Goal: Task Accomplishment & Management: Manage account settings

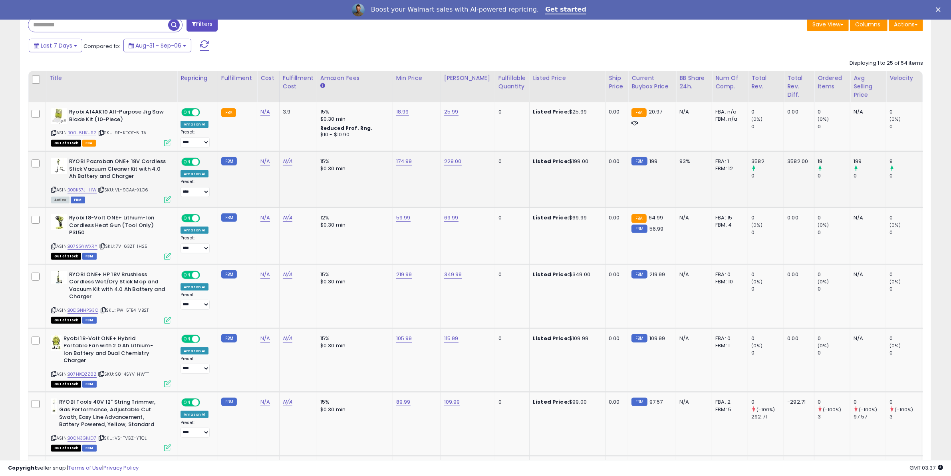
scroll to position [271, 0]
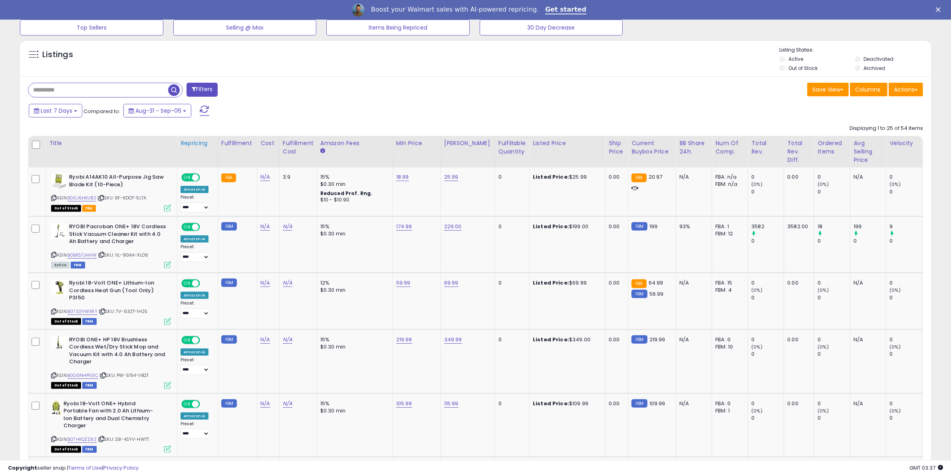
click at [201, 145] on div "Repricing" at bounding box center [197, 143] width 34 height 8
click at [206, 140] on div "Repricing" at bounding box center [197, 143] width 34 height 8
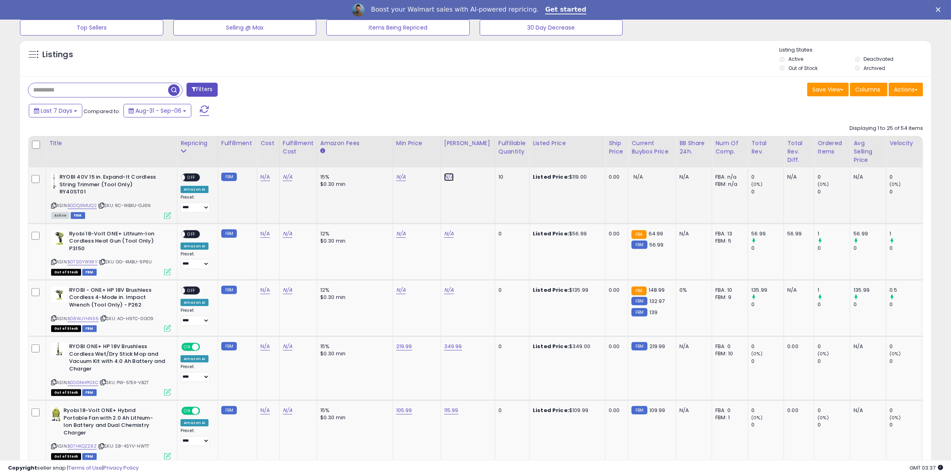
click at [446, 178] on link "N/A" at bounding box center [449, 177] width 10 height 8
type input "******"
click button "submit" at bounding box center [467, 156] width 14 height 12
click at [400, 176] on link "N/A" at bounding box center [401, 177] width 10 height 8
type input "******"
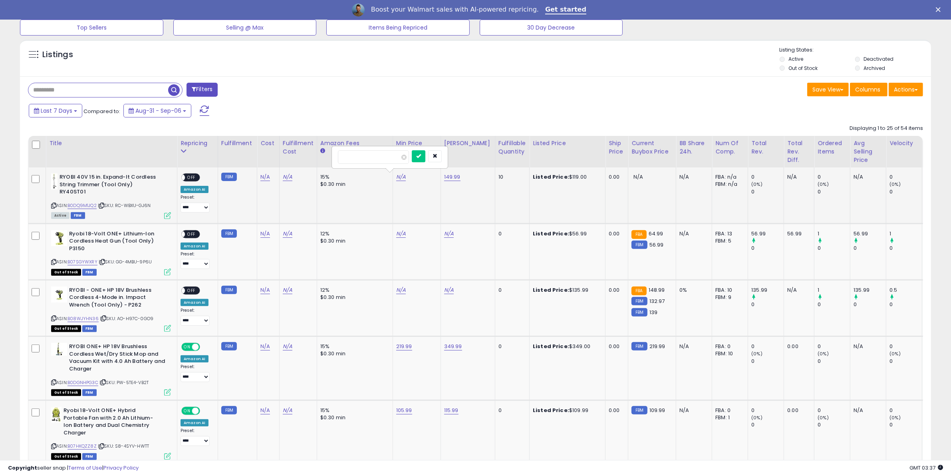
click button "submit" at bounding box center [419, 156] width 14 height 12
click at [188, 178] on span "OFF" at bounding box center [191, 177] width 13 height 7
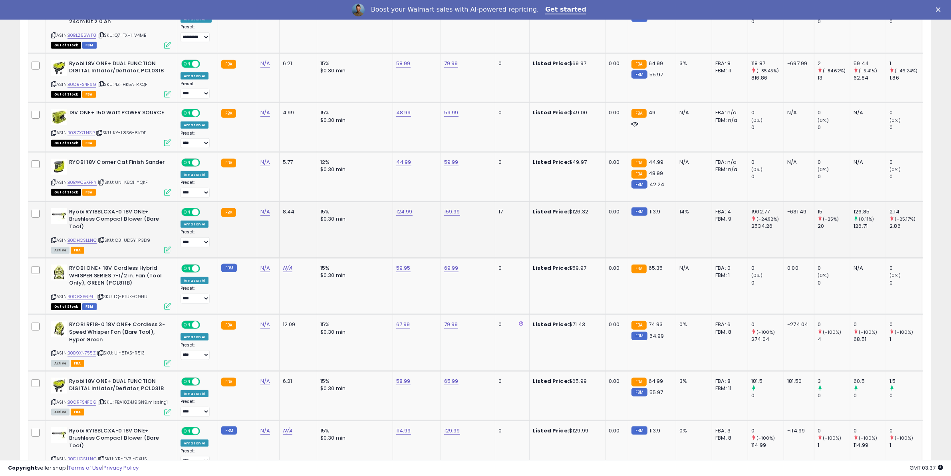
scroll to position [1070, 0]
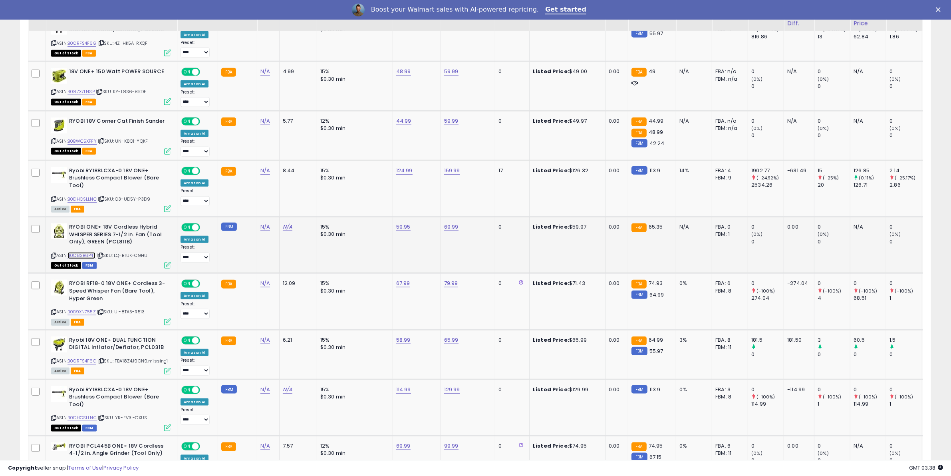
click at [92, 252] on link "B0C83B6P4L" at bounding box center [81, 255] width 28 height 7
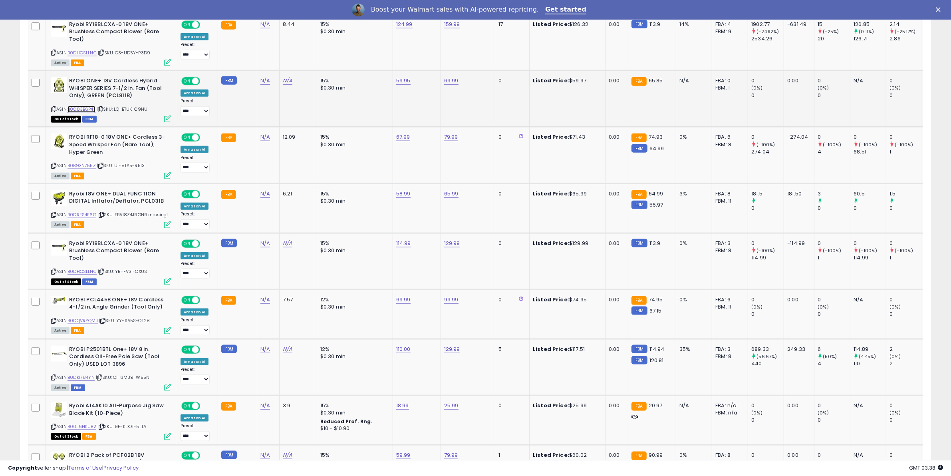
scroll to position [1320, 0]
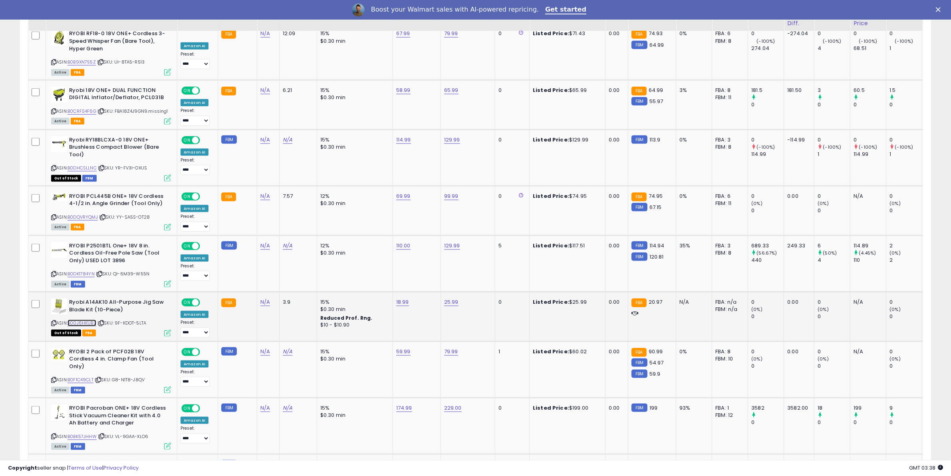
click at [95, 319] on link "B00J6HKUB2" at bounding box center [81, 322] width 29 height 7
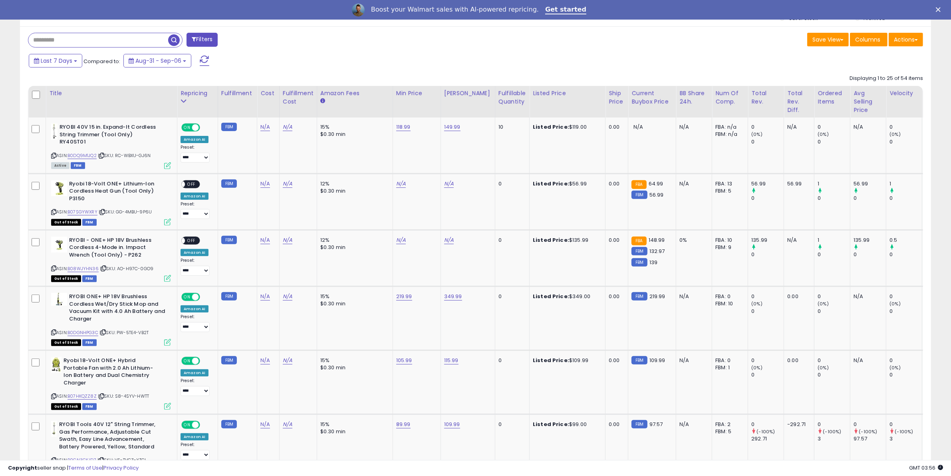
scroll to position [0, 0]
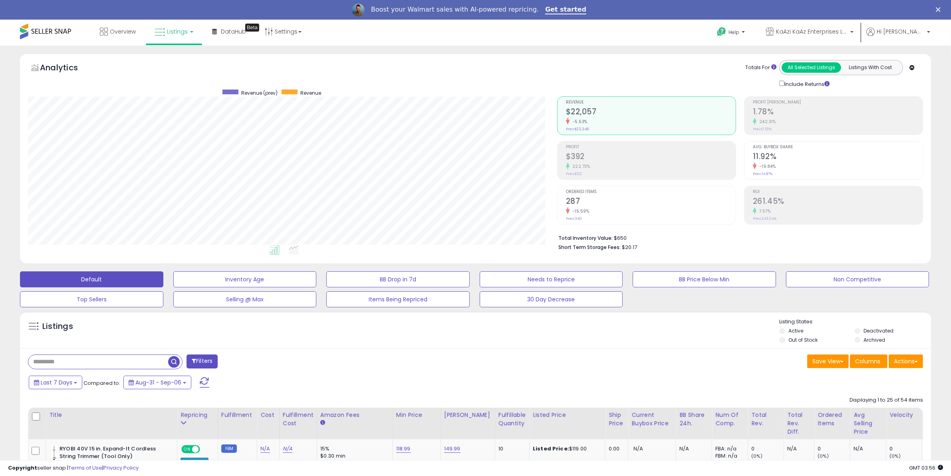
click at [164, 30] on link "Listings" at bounding box center [174, 32] width 51 height 24
click at [172, 87] on icon at bounding box center [181, 89] width 42 height 12
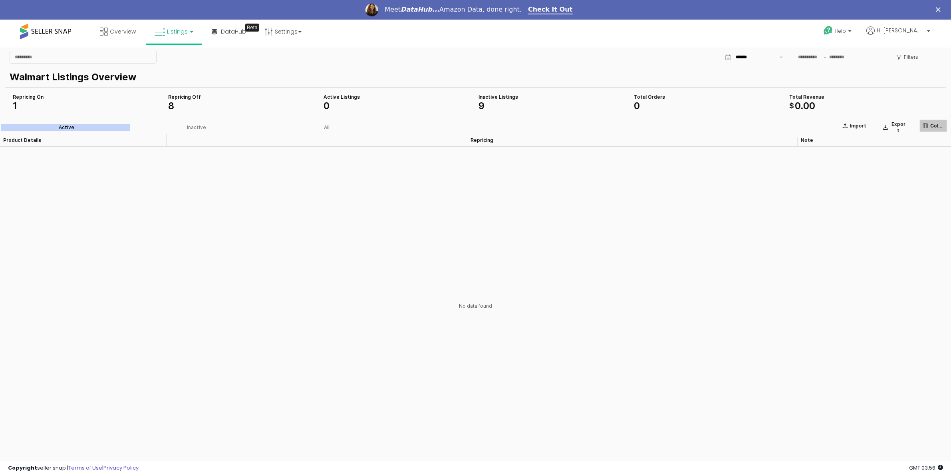
click at [933, 125] on p "Columns" at bounding box center [937, 126] width 14 height 6
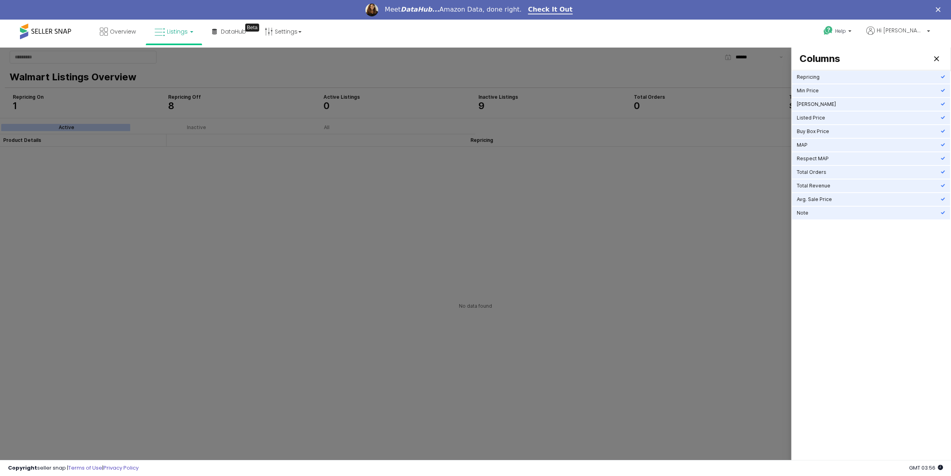
click at [319, 211] on div at bounding box center [475, 265] width 951 height 434
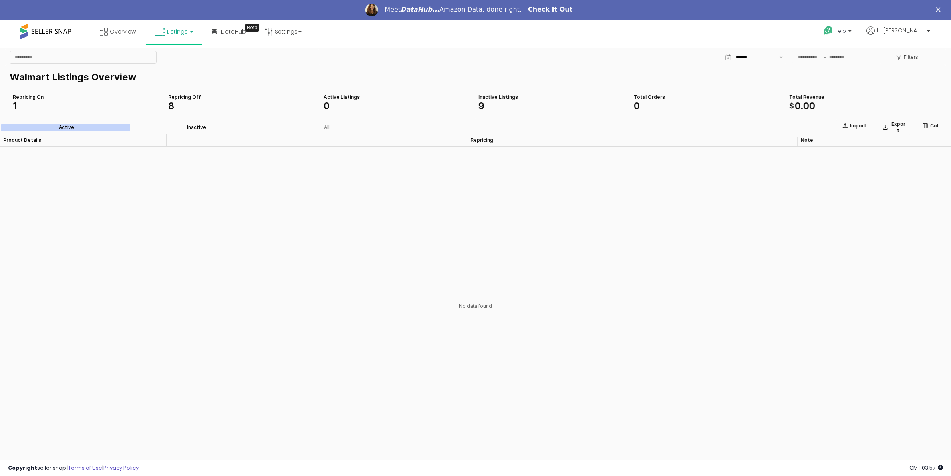
click at [176, 124] on label "Inactive" at bounding box center [196, 127] width 130 height 7
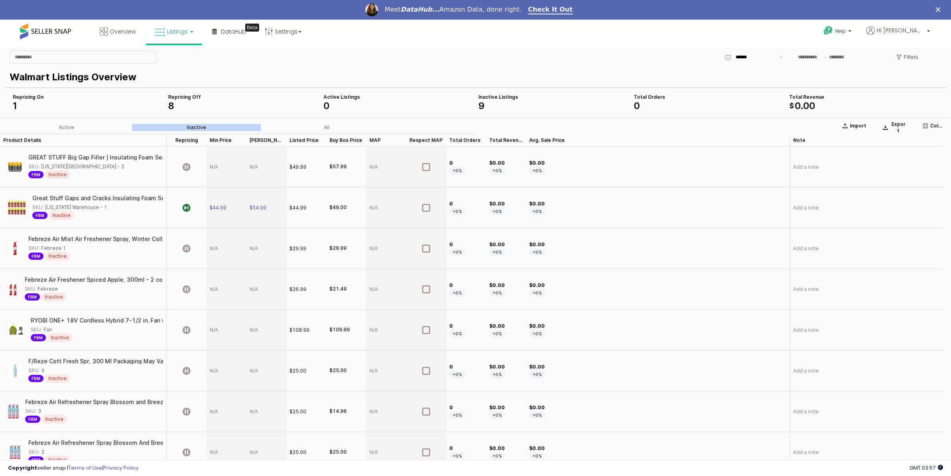
scroll to position [54, 0]
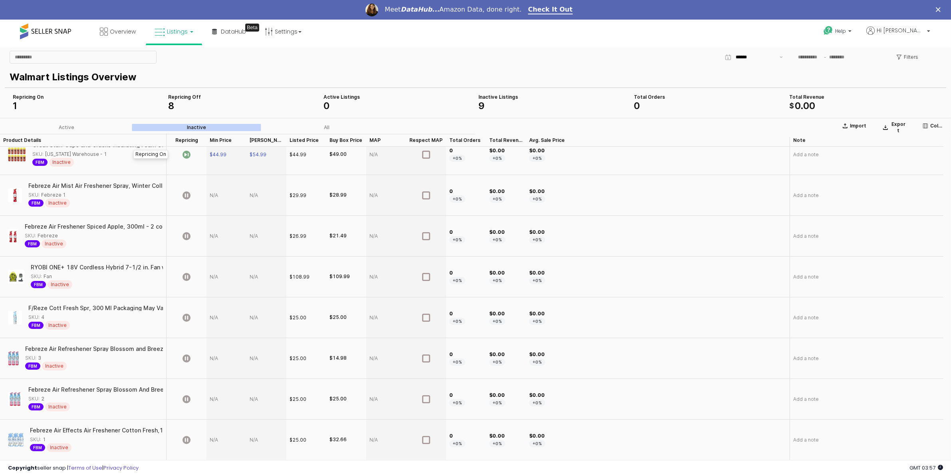
click at [184, 154] on icon "App Frame" at bounding box center [186, 155] width 8 height 8
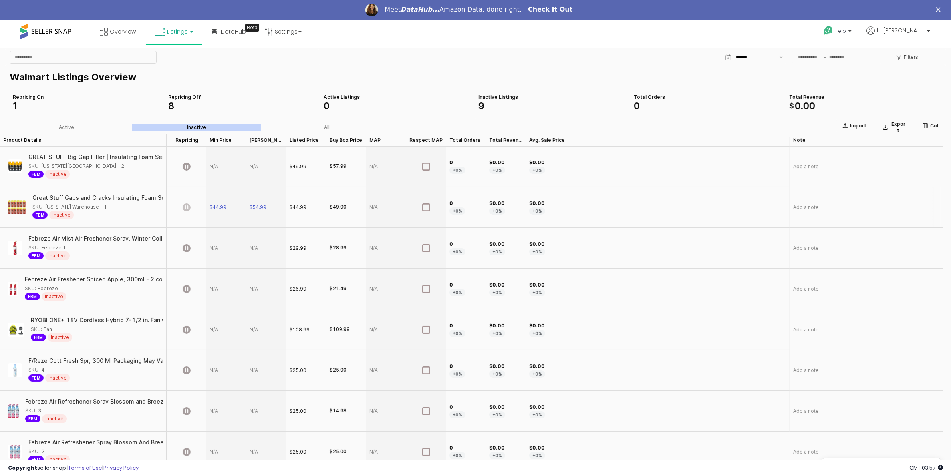
scroll to position [0, 0]
click at [188, 209] on icon "App Frame" at bounding box center [186, 208] width 8 height 8
click at [331, 129] on label "All" at bounding box center [327, 127] width 130 height 7
click at [41, 197] on div "Great Stuff Gaps and Cracks Insulating Foam Sealant,12 Ounce - Case of 12" at bounding box center [137, 198] width 211 height 6
click at [107, 207] on div "SKU: [US_STATE] Warehouse - 1" at bounding box center [95, 207] width 126 height 7
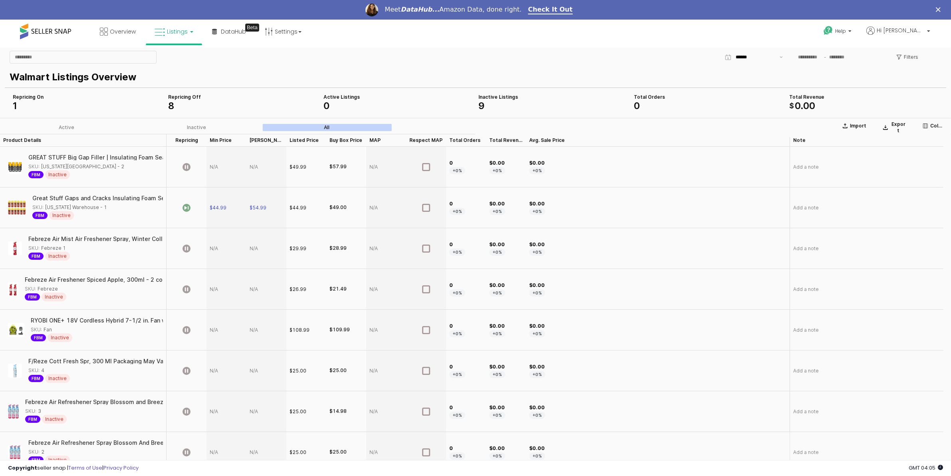
copy div "[US_STATE] Warehouse - 1"
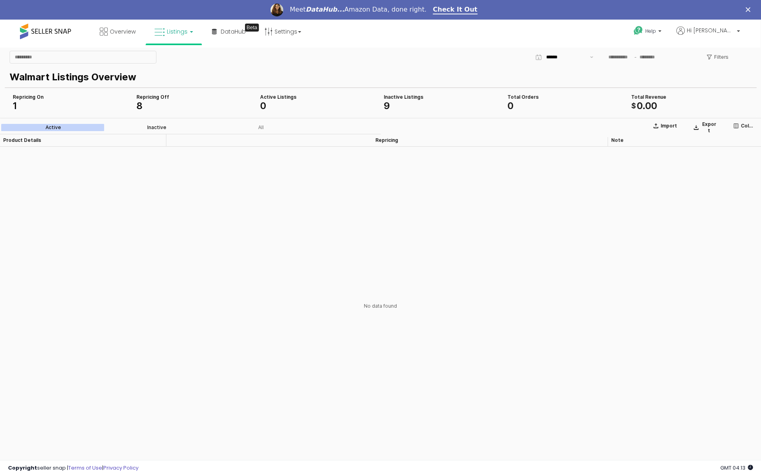
click at [124, 128] on label "Inactive" at bounding box center [157, 127] width 104 height 7
